Goal: Information Seeking & Learning: Learn about a topic

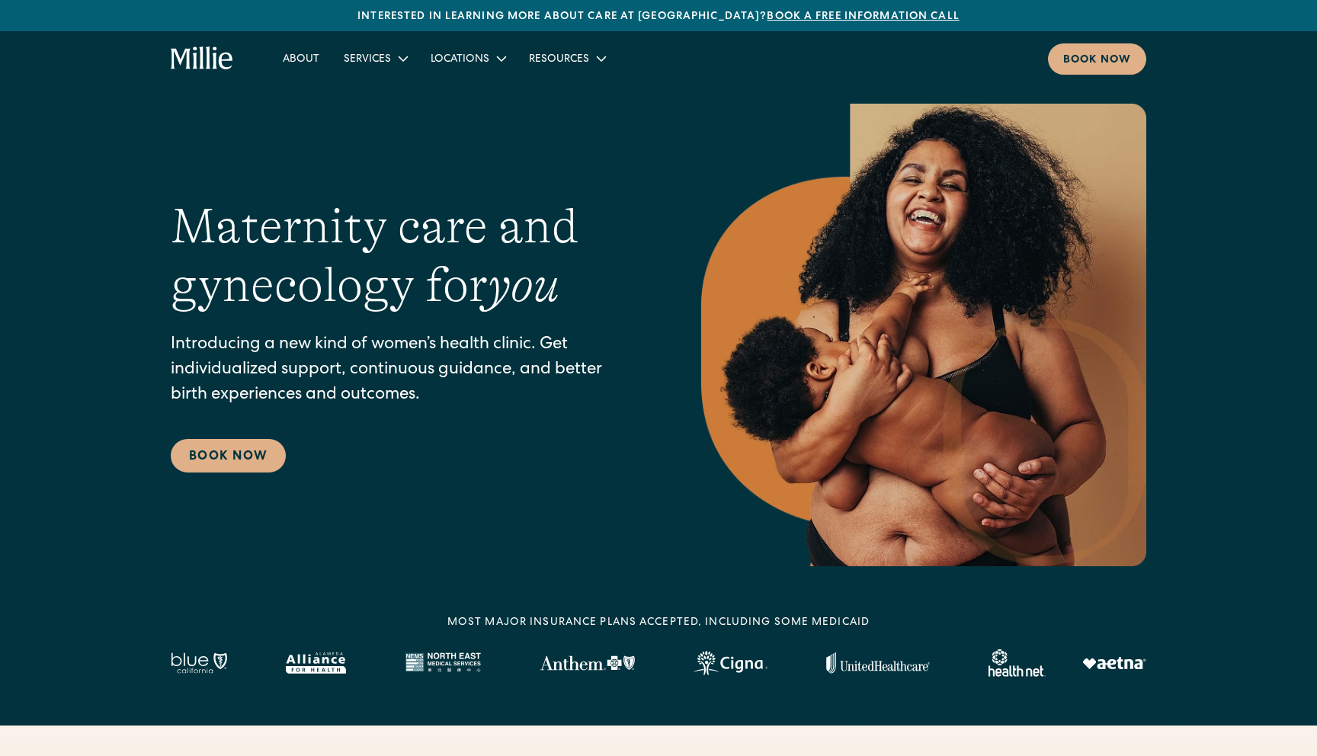
scroll to position [6059, 0]
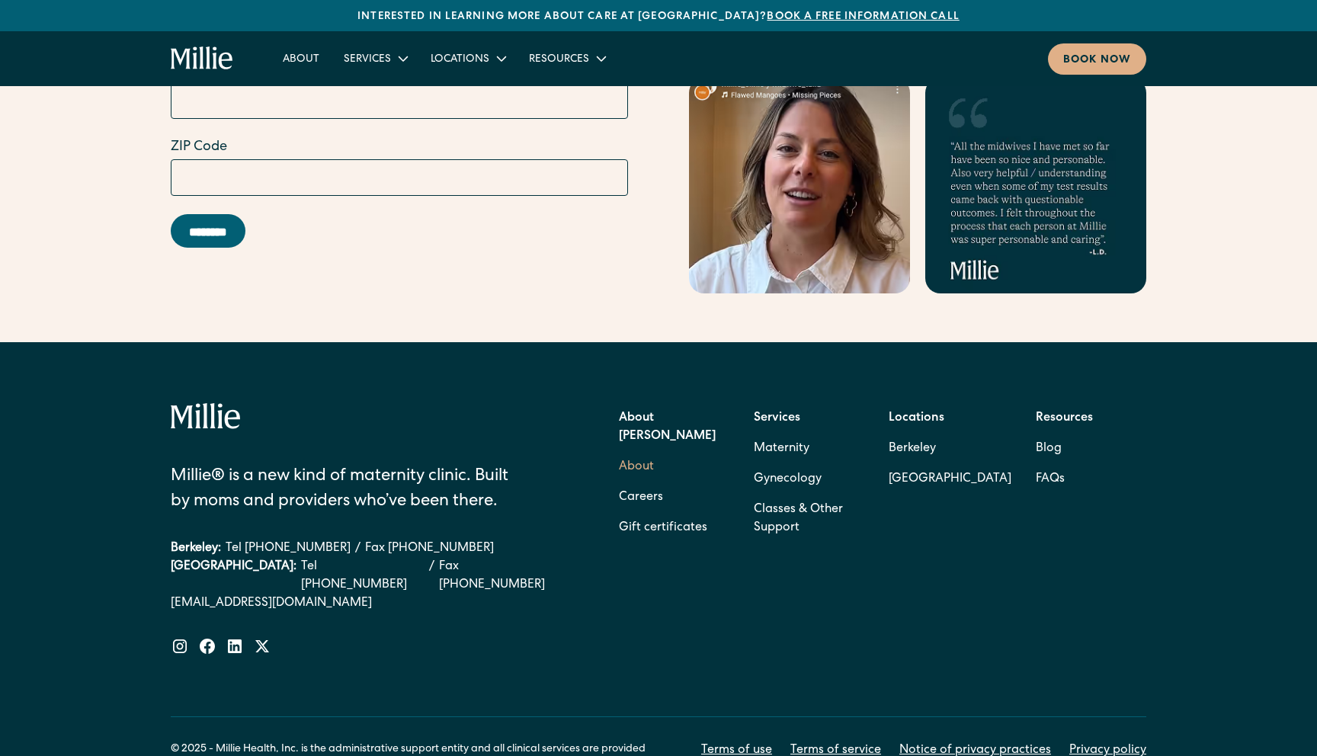
click at [635, 452] on link "About" at bounding box center [636, 467] width 35 height 30
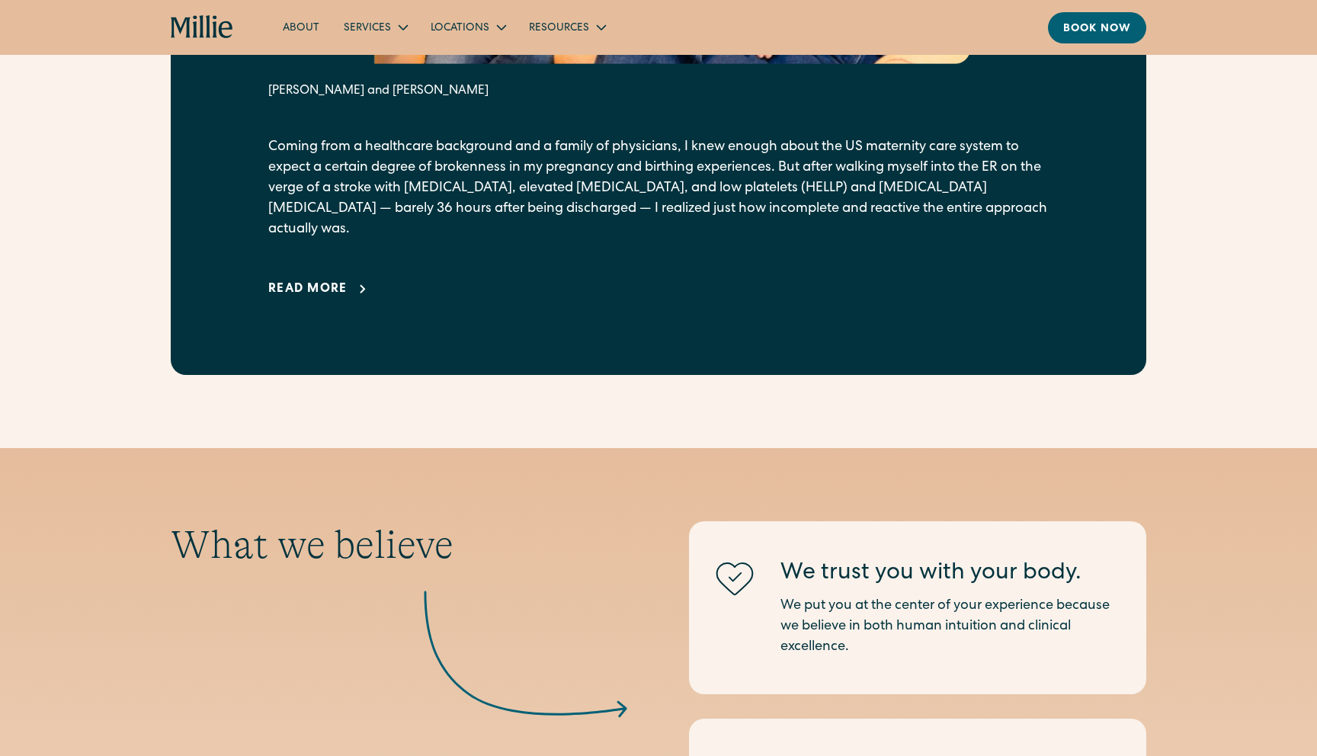
scroll to position [1153, 0]
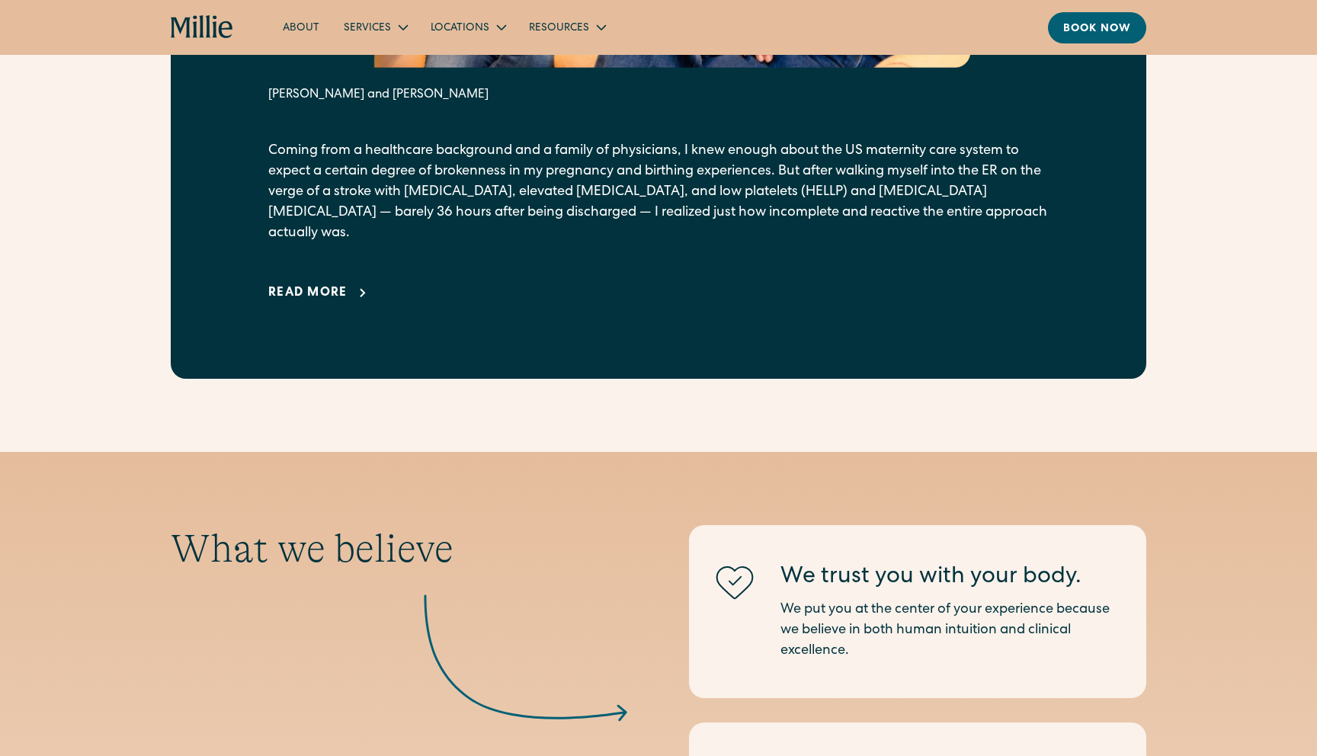
click at [290, 284] on div "Read more" at bounding box center [307, 293] width 79 height 18
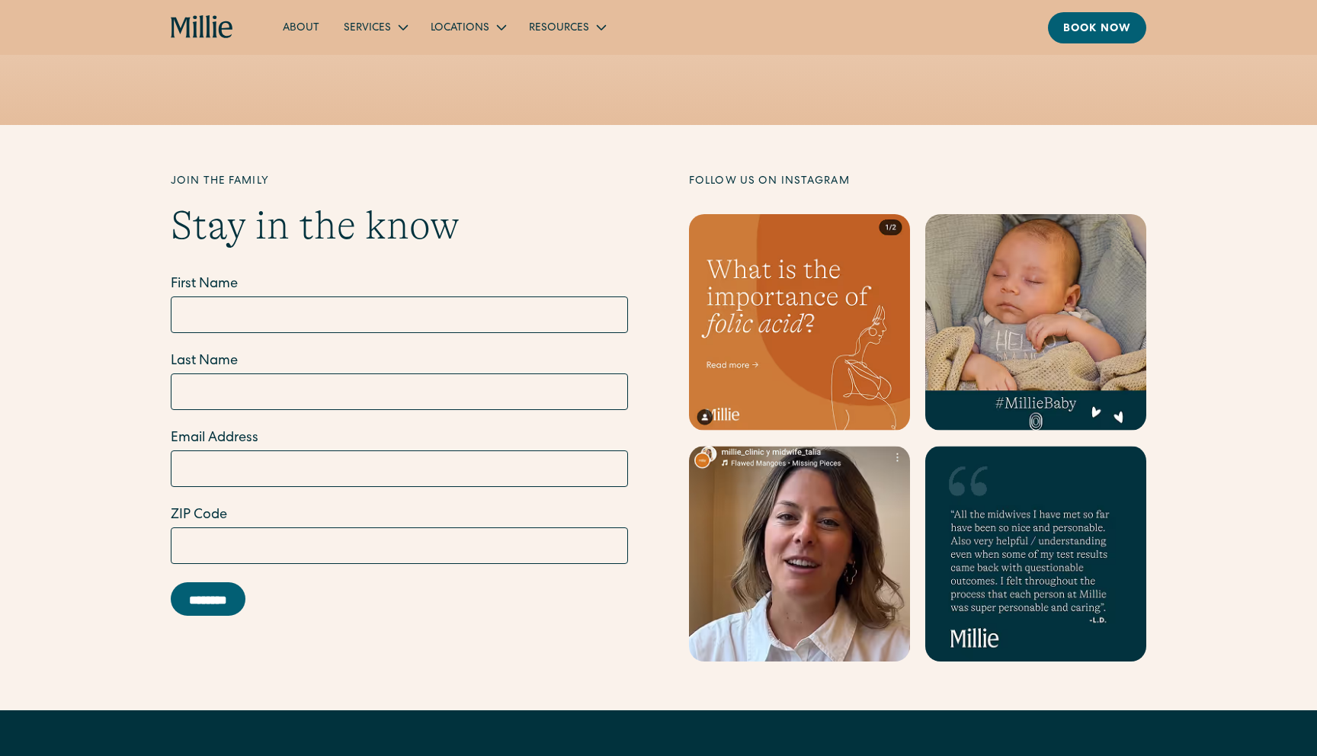
scroll to position [5905, 0]
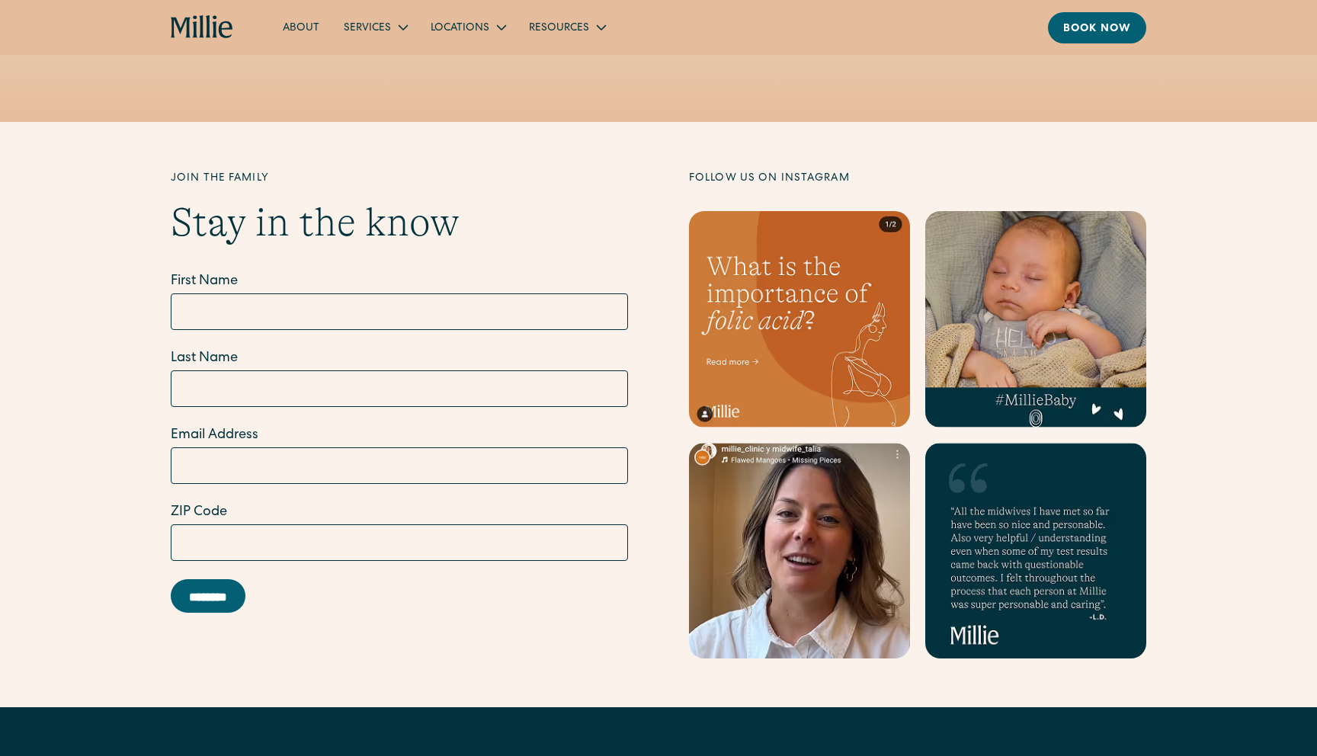
click at [1019, 303] on link at bounding box center [1035, 319] width 221 height 216
